Goal: Information Seeking & Learning: Learn about a topic

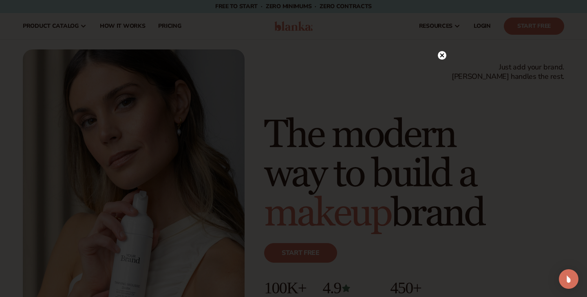
click at [443, 53] on circle at bounding box center [442, 55] width 9 height 9
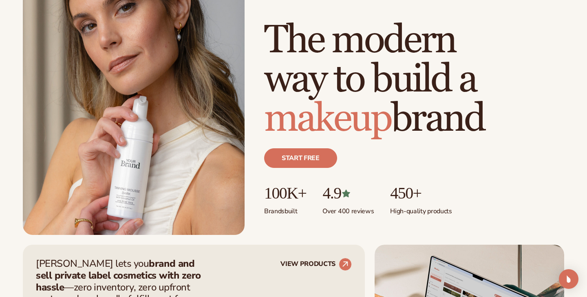
scroll to position [95, 0]
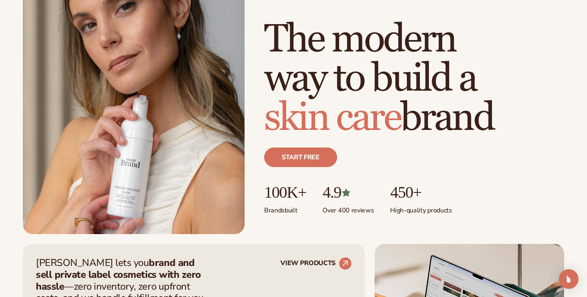
click at [443, 52] on h1 "The modern way to build a skin care brand" at bounding box center [414, 78] width 300 height 117
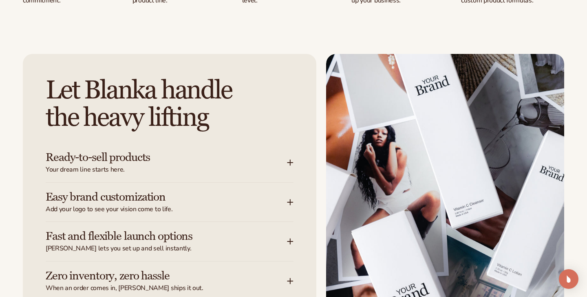
scroll to position [956, 0]
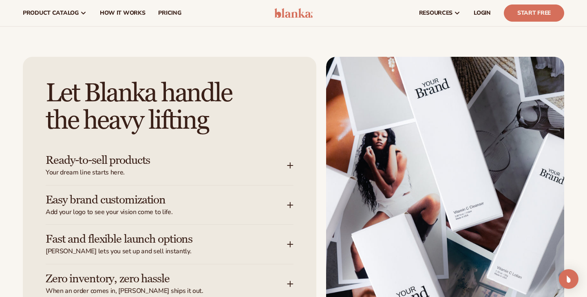
click at [175, 164] on h3 "Ready-to-sell products" at bounding box center [154, 160] width 217 height 13
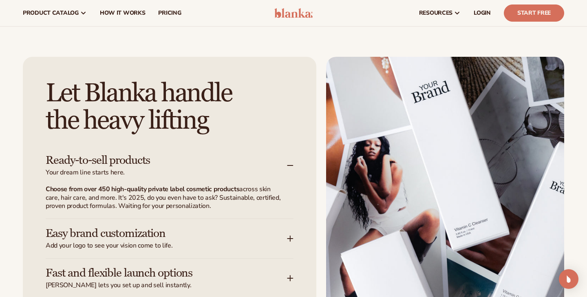
click at [175, 164] on h3 "Ready-to-sell products" at bounding box center [154, 160] width 217 height 13
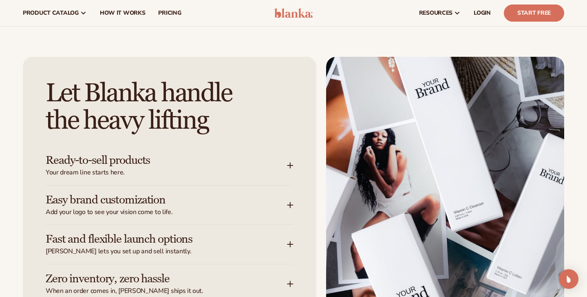
click at [173, 212] on span "Add your logo to see your vision come to life." at bounding box center [166, 212] width 241 height 9
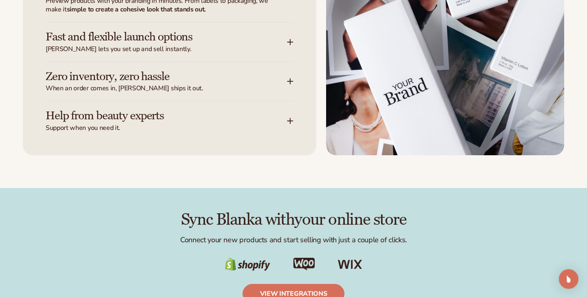
scroll to position [1198, 0]
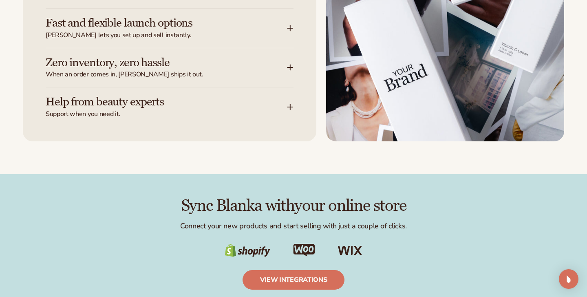
click at [303, 245] on img at bounding box center [304, 250] width 22 height 13
drag, startPoint x: 299, startPoint y: 256, endPoint x: 310, endPoint y: 188, distance: 69.4
click at [310, 188] on div "Sync Blanka with your online store Connect your new products and start selling …" at bounding box center [293, 243] width 587 height 138
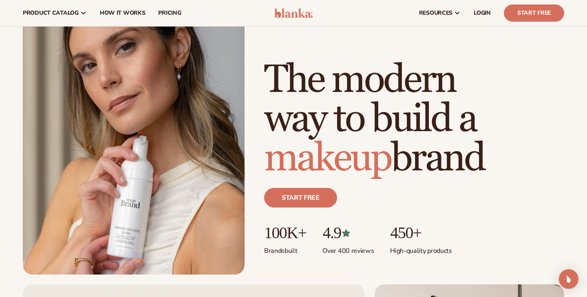
scroll to position [0, 0]
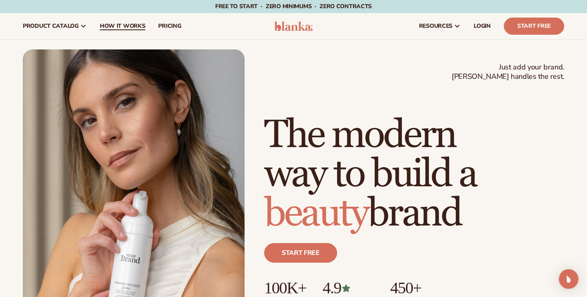
click at [119, 21] on link "How It Works" at bounding box center [122, 26] width 59 height 26
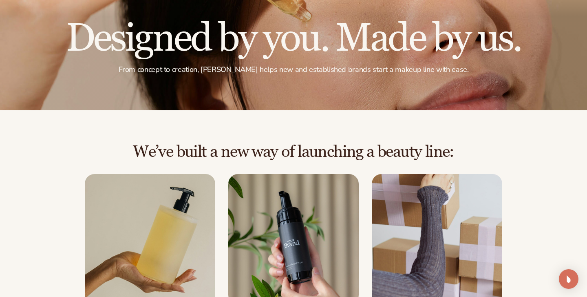
scroll to position [189, 0]
